Goal: Navigation & Orientation: Find specific page/section

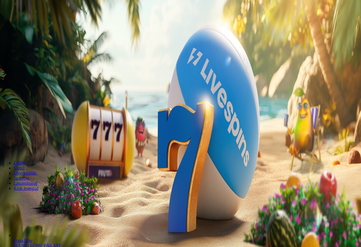
click at [40, 23] on span "Logi sisse" at bounding box center [48, 20] width 17 height 4
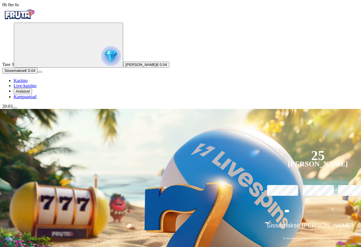
click at [26, 93] on span "Autasud" at bounding box center [23, 91] width 14 height 4
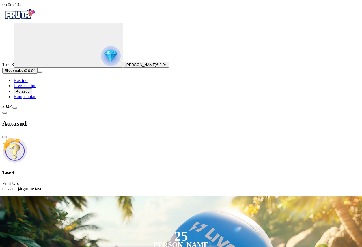
click at [27, 138] on img at bounding box center [14, 150] width 25 height 25
click at [5, 137] on span "close icon" at bounding box center [5, 137] width 0 height 0
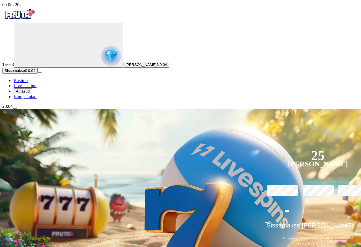
click at [101, 46] on img "Primary" at bounding box center [111, 56] width 20 height 20
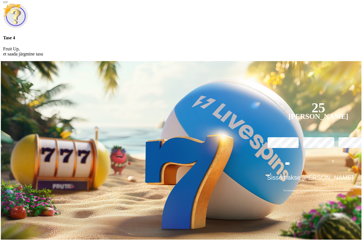
scroll to position [269, 0]
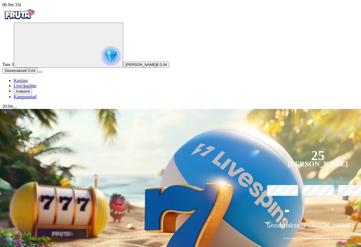
click at [15, 108] on span "menu icon" at bounding box center [15, 108] width 0 height 0
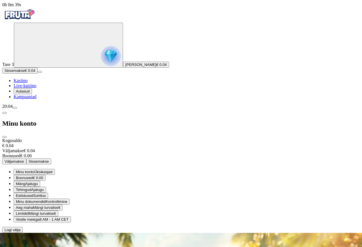
click at [33, 176] on span "Boonused" at bounding box center [24, 178] width 17 height 4
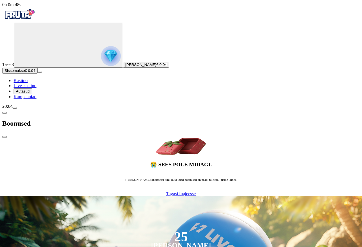
click at [166, 191] on span "Tagasi fuajeesse" at bounding box center [180, 193] width 29 height 5
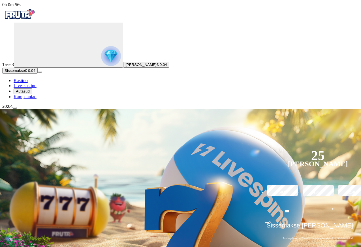
click at [15, 108] on span "menu icon" at bounding box center [15, 108] width 0 height 0
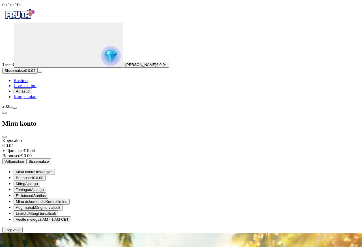
click at [20, 231] on span "Logi välja" at bounding box center [13, 230] width 16 height 4
